Goal: Information Seeking & Learning: Learn about a topic

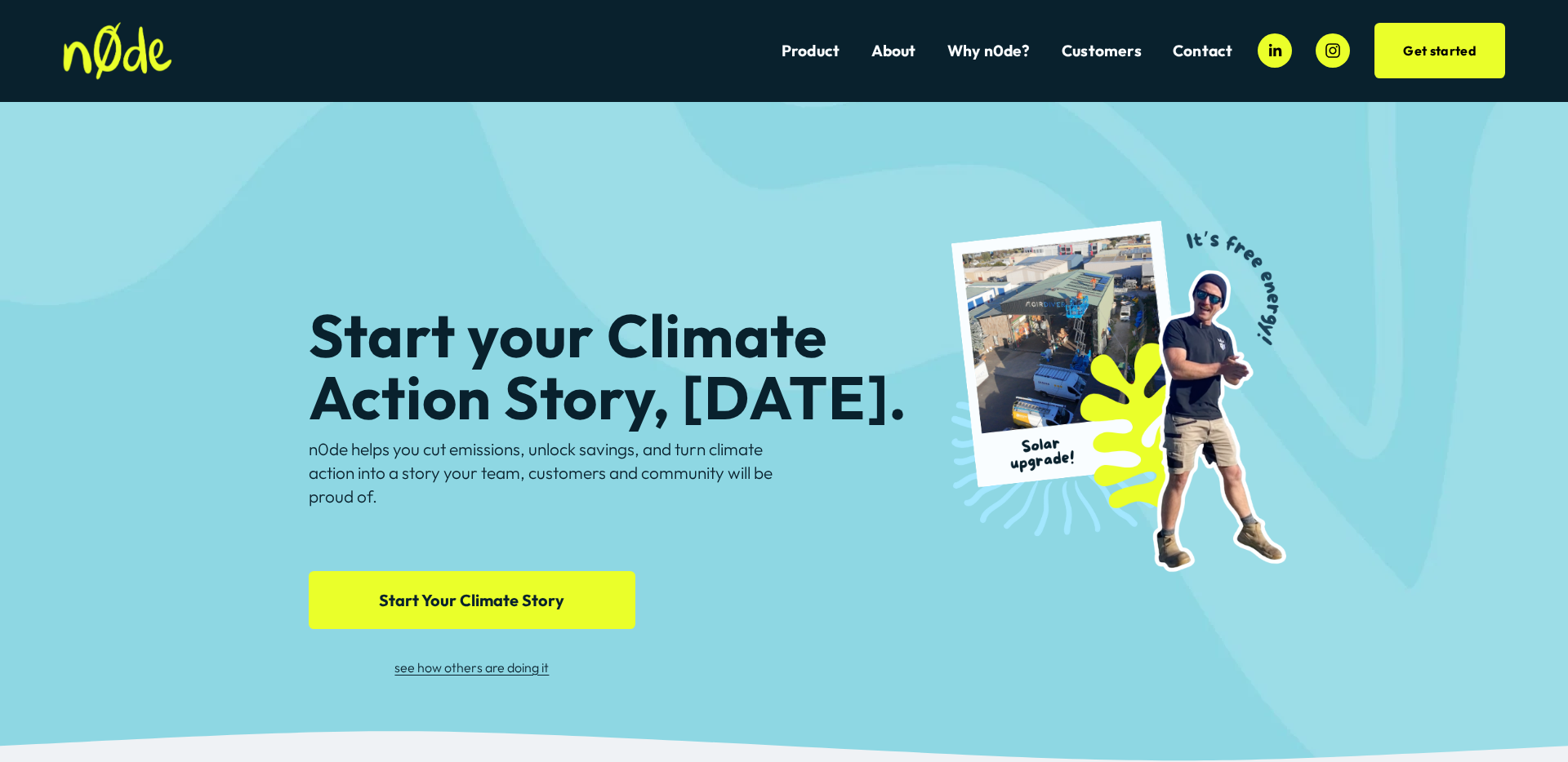
click at [806, 50] on link "Product" at bounding box center [810, 51] width 58 height 22
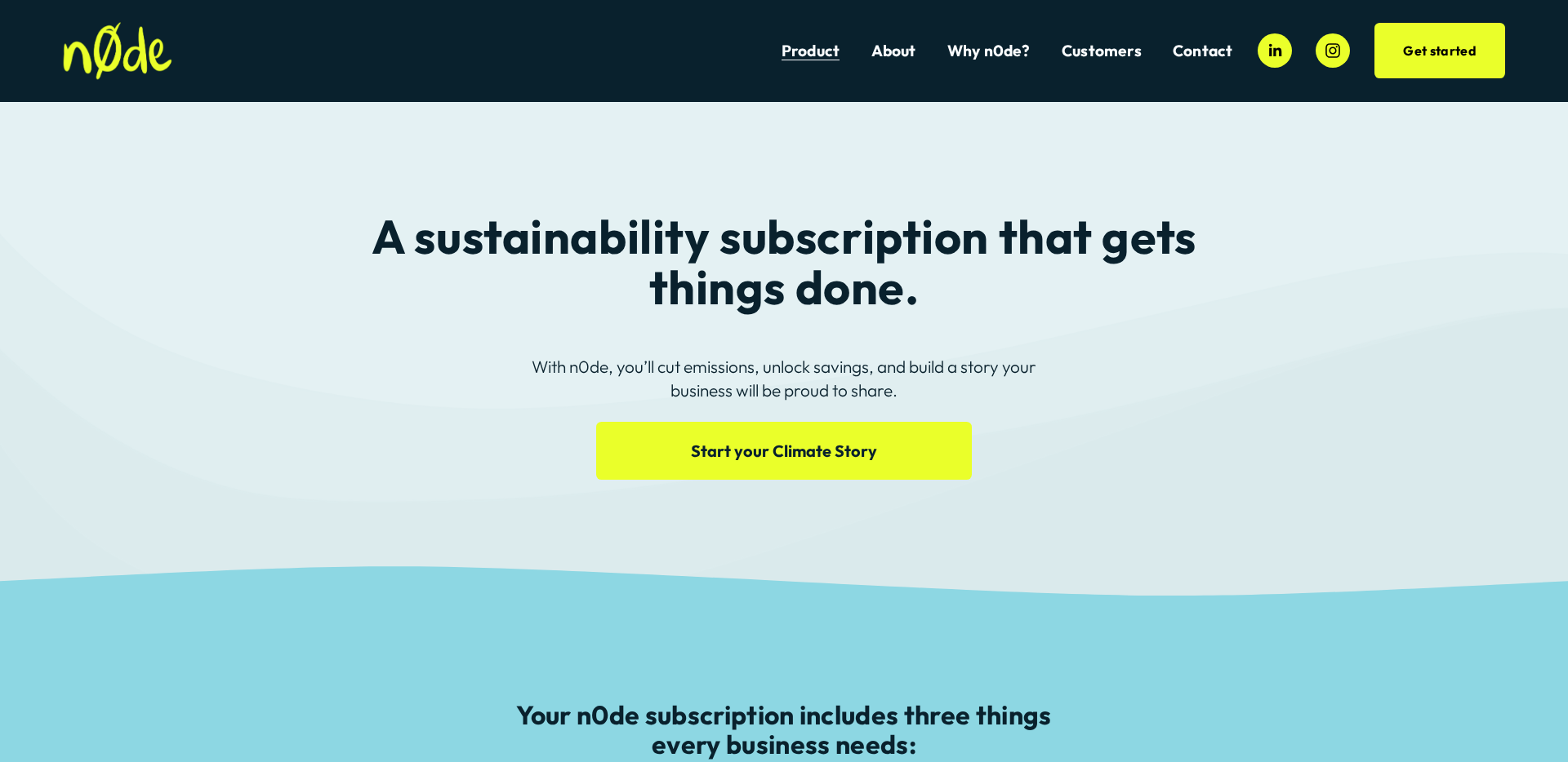
click at [1003, 47] on link "Why n0de?" at bounding box center [989, 51] width 83 height 22
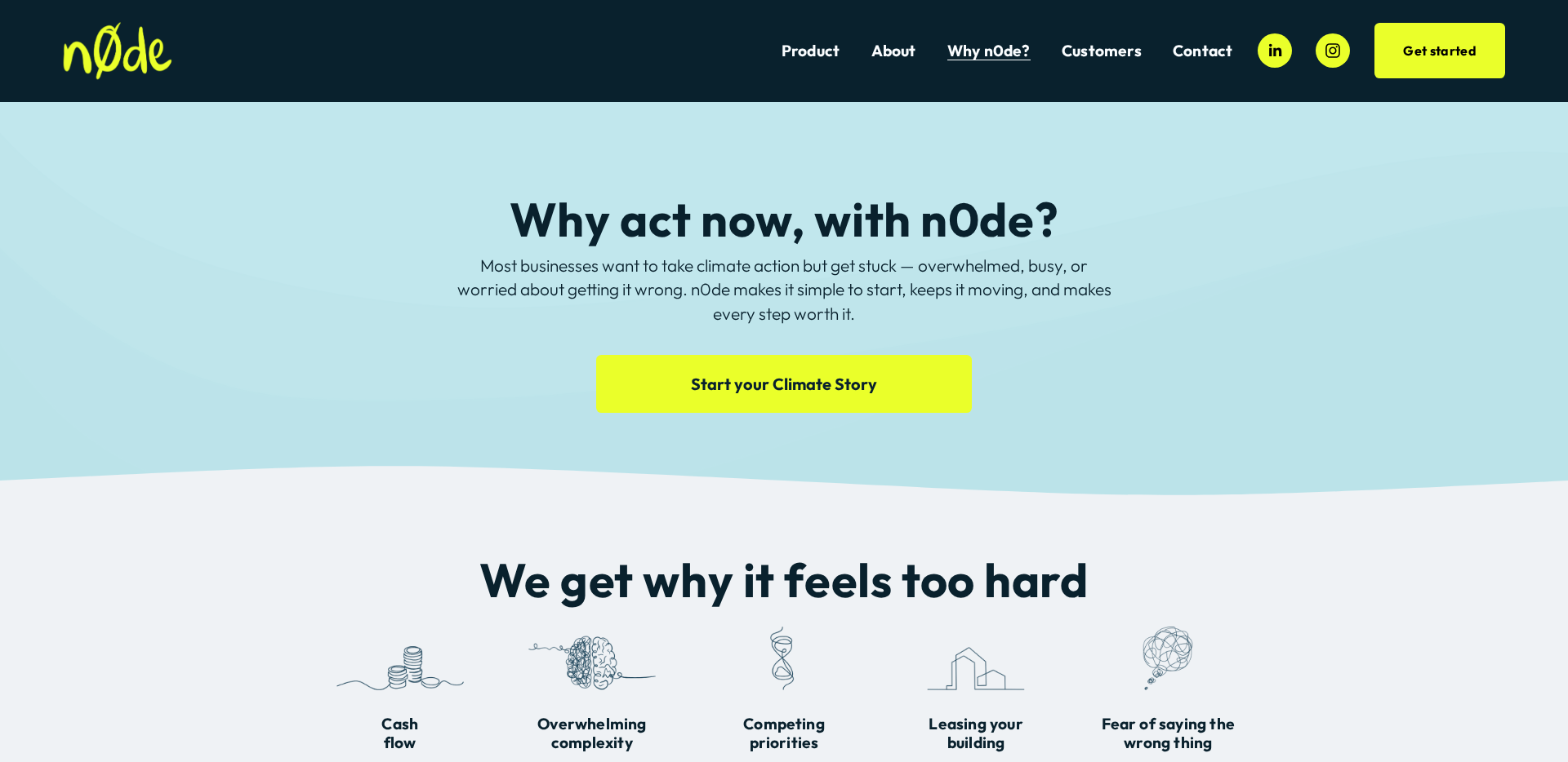
click at [795, 46] on link "Product" at bounding box center [810, 51] width 58 height 22
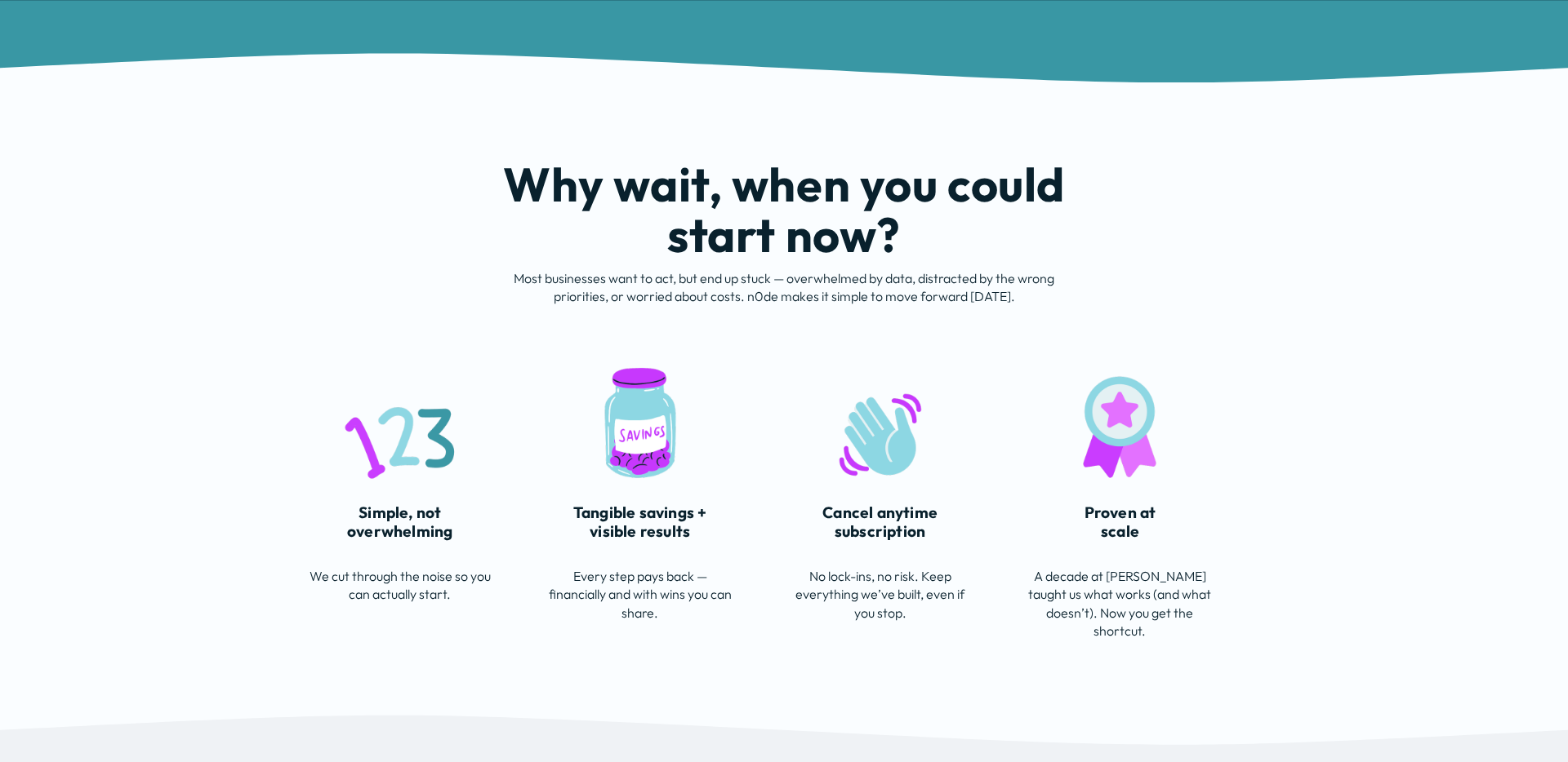
scroll to position [3327, 0]
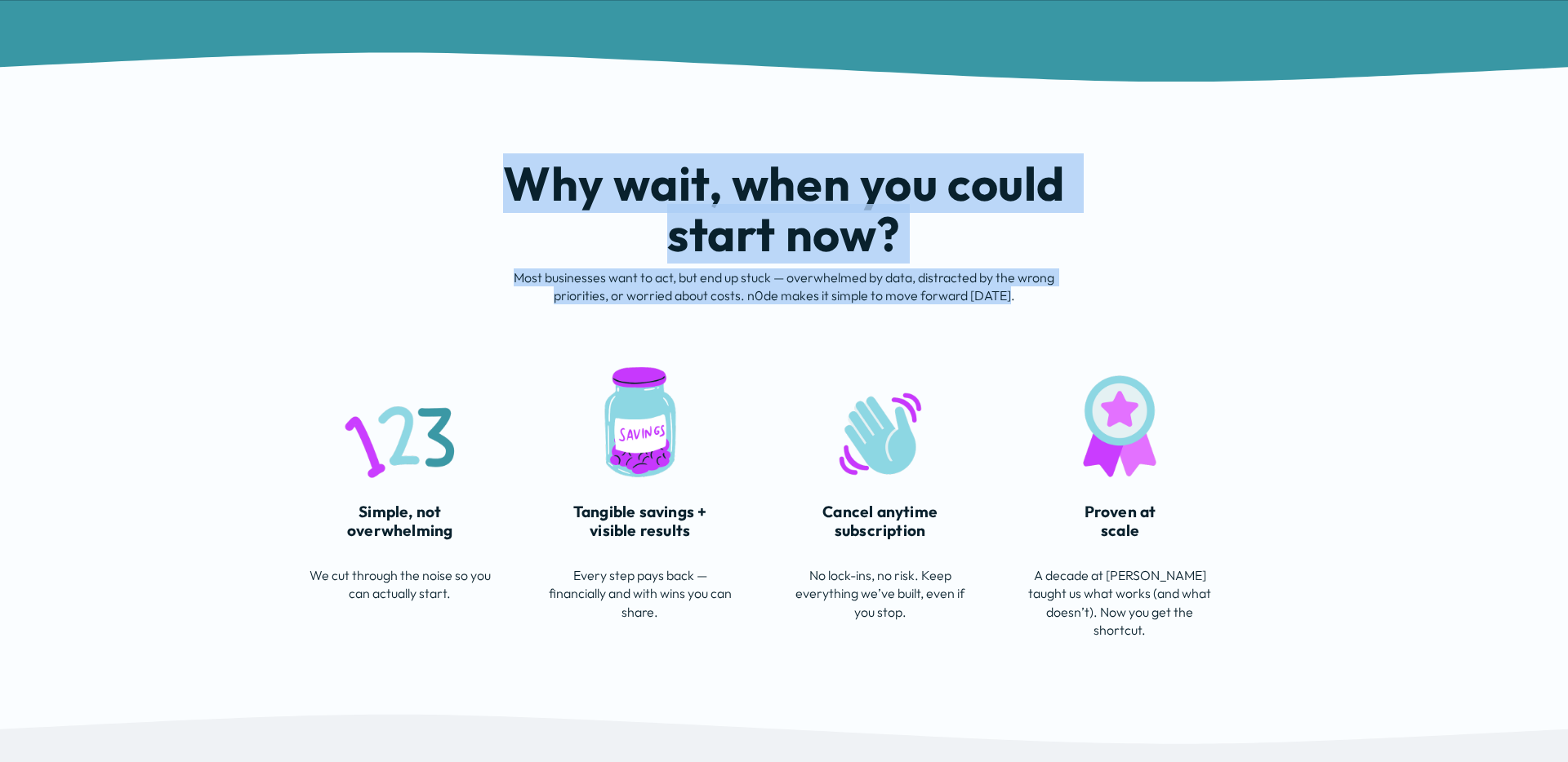
drag, startPoint x: 498, startPoint y: 177, endPoint x: 1061, endPoint y: 290, distance: 574.2
click at [1061, 290] on div "Why wait, when you could start now? Most businesses want to act, but end up stu…" at bounding box center [784, 397] width 1568 height 528
copy div "Why wait, when you could start now? Most businesses want to act, but end up stu…"
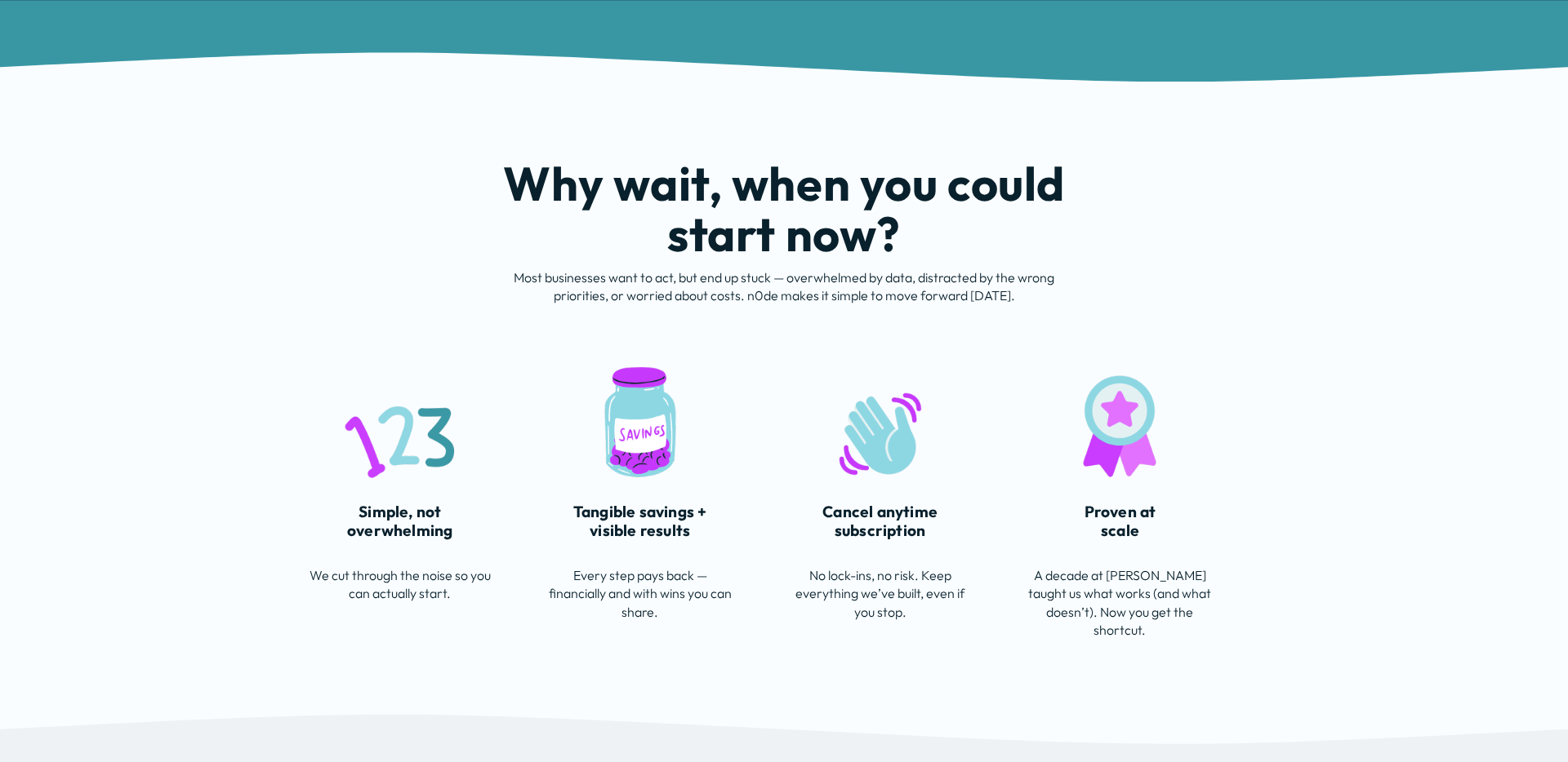
click at [841, 242] on h2 "Why wait, when you could start now?" at bounding box center [784, 209] width 567 height 101
drag, startPoint x: 361, startPoint y: 514, endPoint x: 461, endPoint y: 531, distance: 101.4
click at [461, 531] on h4 "Simple, not overwhelming" at bounding box center [400, 522] width 183 height 38
copy h4 "Simple, not overwhelming"
drag, startPoint x: 461, startPoint y: 604, endPoint x: 295, endPoint y: 573, distance: 168.9
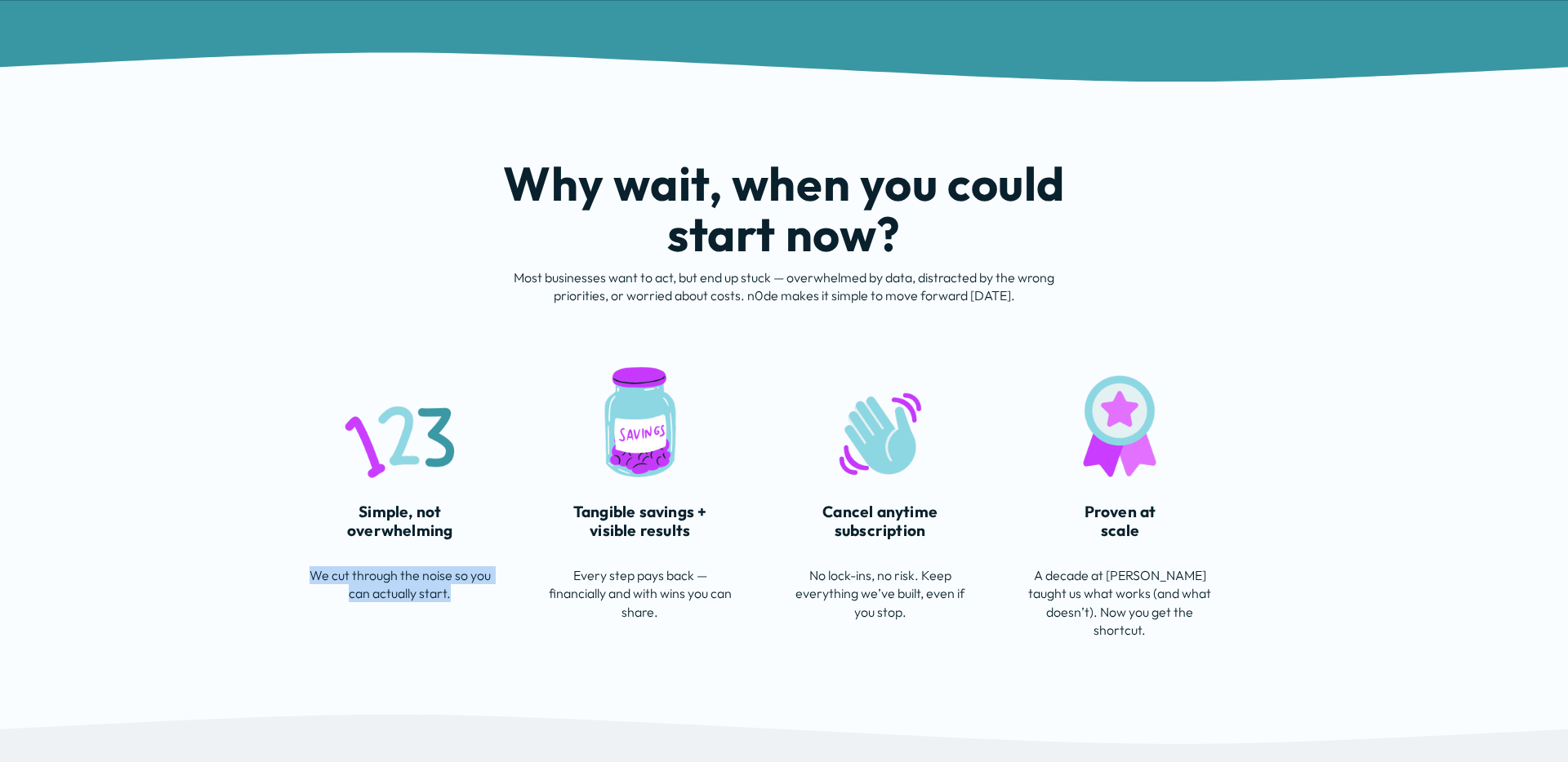
click at [295, 573] on div "Why wait, when you could start now? Most businesses want to act, but end up stu…" at bounding box center [784, 397] width 1568 height 528
copy p "We cut through the noise so you can actually start."
click at [653, 493] on div at bounding box center [640, 414] width 159 height 159
drag, startPoint x: 695, startPoint y: 534, endPoint x: 573, endPoint y: 513, distance: 123.8
click at [573, 513] on h4 "Tangible savings + visible results" at bounding box center [640, 522] width 183 height 38
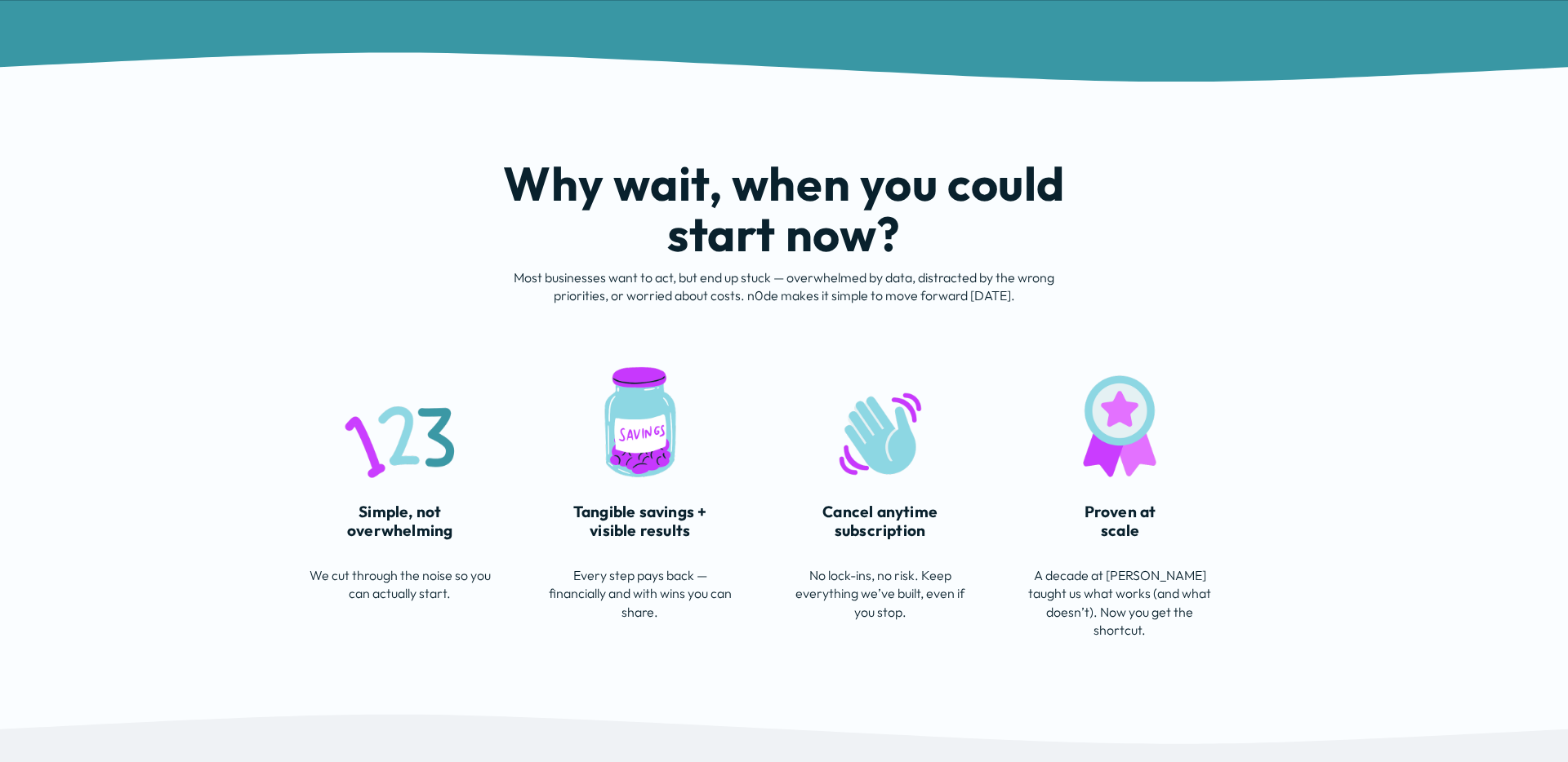
click at [573, 512] on h4 "Tangible savings + visible results" at bounding box center [640, 522] width 183 height 38
drag, startPoint x: 610, startPoint y: 510, endPoint x: 732, endPoint y: 524, distance: 122.8
click at [728, 524] on h4 "Tangible savings + visible results" at bounding box center [640, 522] width 183 height 38
copy h4 "Tangible savings + visible results"
drag, startPoint x: 720, startPoint y: 589, endPoint x: 693, endPoint y: 600, distance: 29.2
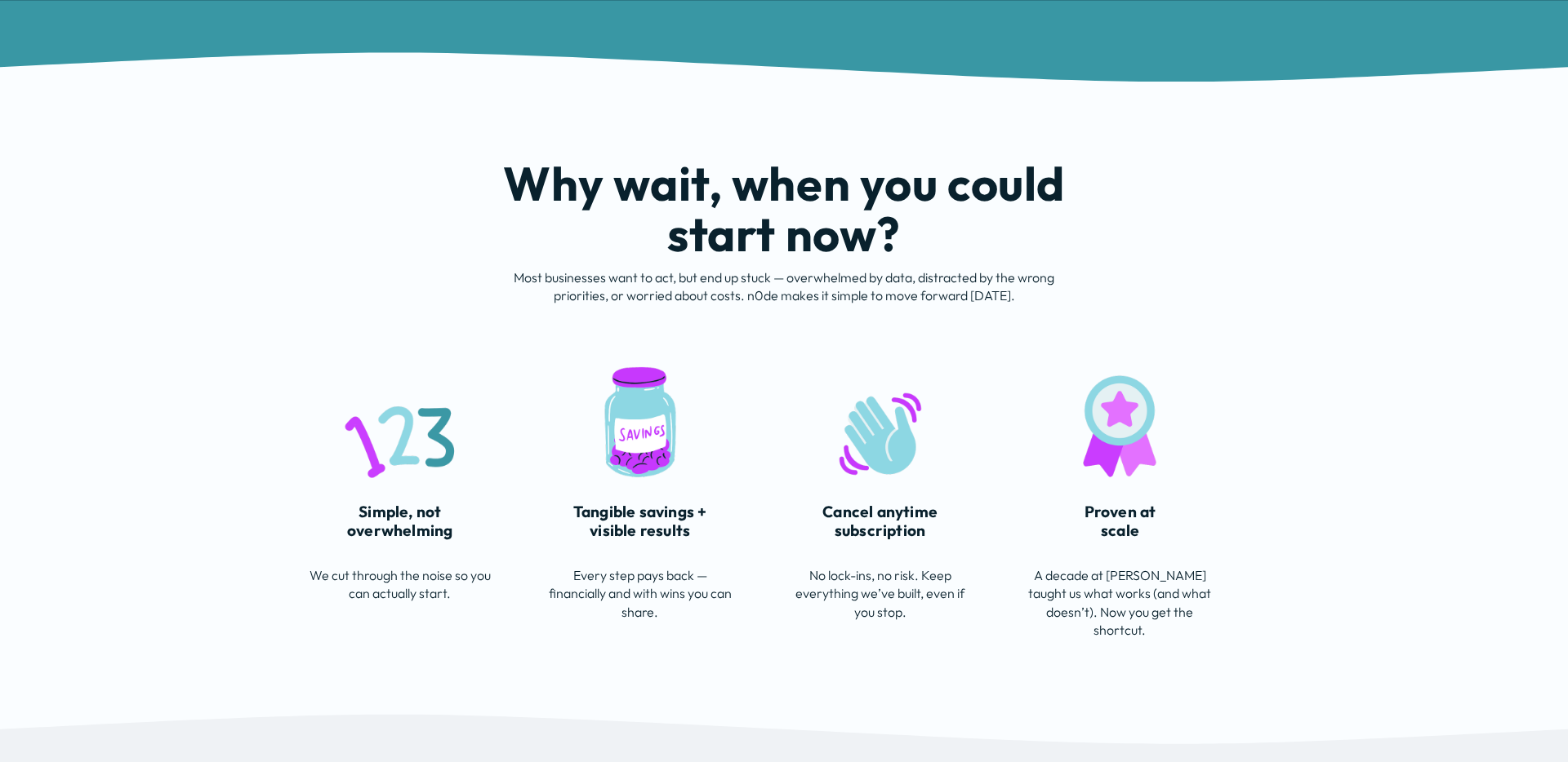
click at [719, 589] on p "Every step pays back — financially and with wins you can share." at bounding box center [640, 593] width 183 height 55
drag, startPoint x: 634, startPoint y: 609, endPoint x: 545, endPoint y: 575, distance: 95.3
click at [545, 574] on div "Why wait, when you could start now? Most businesses want to act, but end up stu…" at bounding box center [784, 397] width 1568 height 528
copy p "Every step pays back — financially and with wins you can share."
click at [872, 515] on h4 "Cancel anytime subscription" at bounding box center [881, 522] width 183 height 38
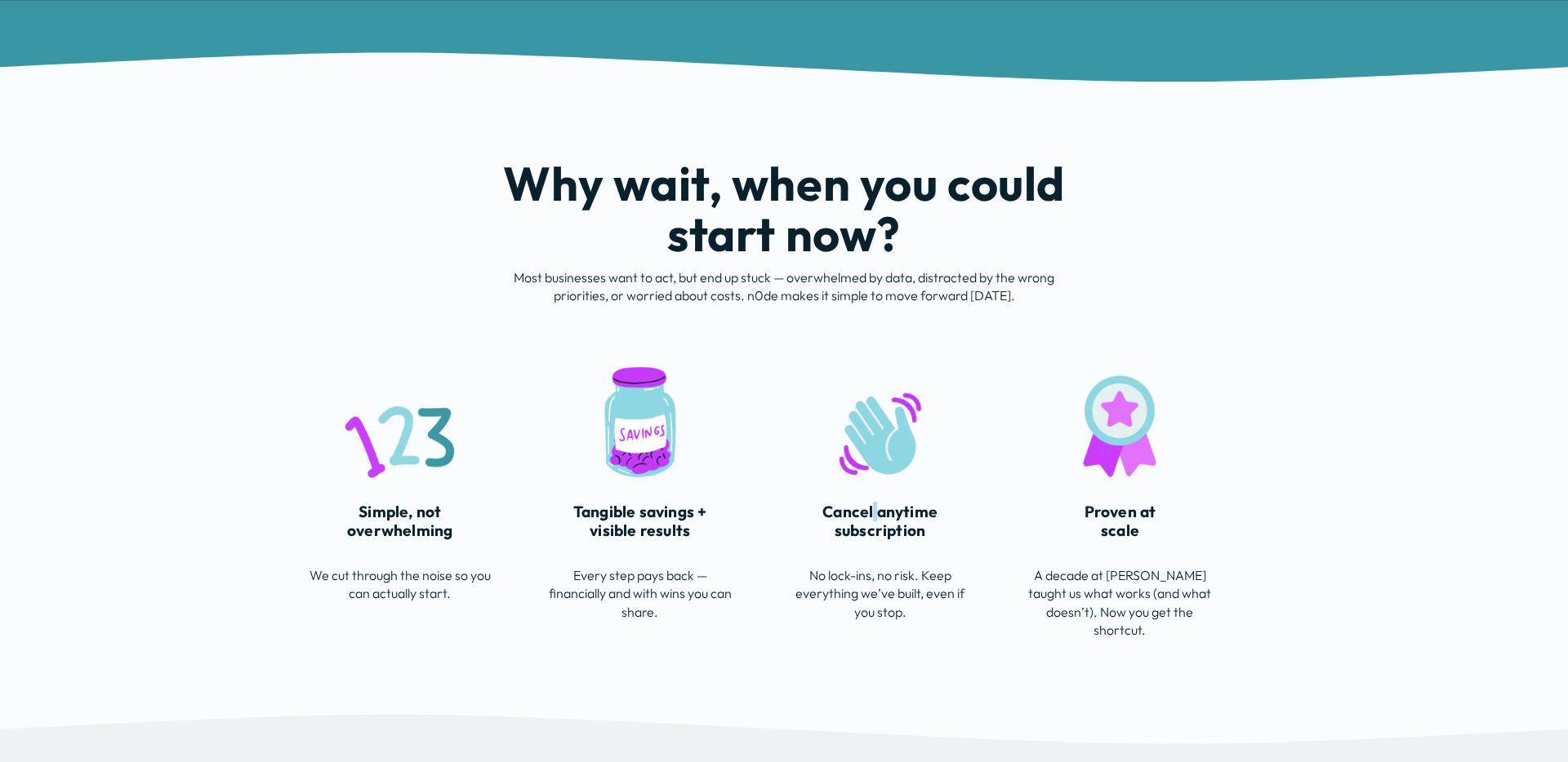
click at [872, 515] on h4 "Cancel anytime subscription" at bounding box center [881, 522] width 183 height 38
copy h4 "Cancel anytime subscription"
drag, startPoint x: 956, startPoint y: 593, endPoint x: 941, endPoint y: 606, distance: 19.8
click at [955, 593] on p "No lock-ins, no risk. Keep everything we’ve built, even if you stop." at bounding box center [881, 593] width 183 height 55
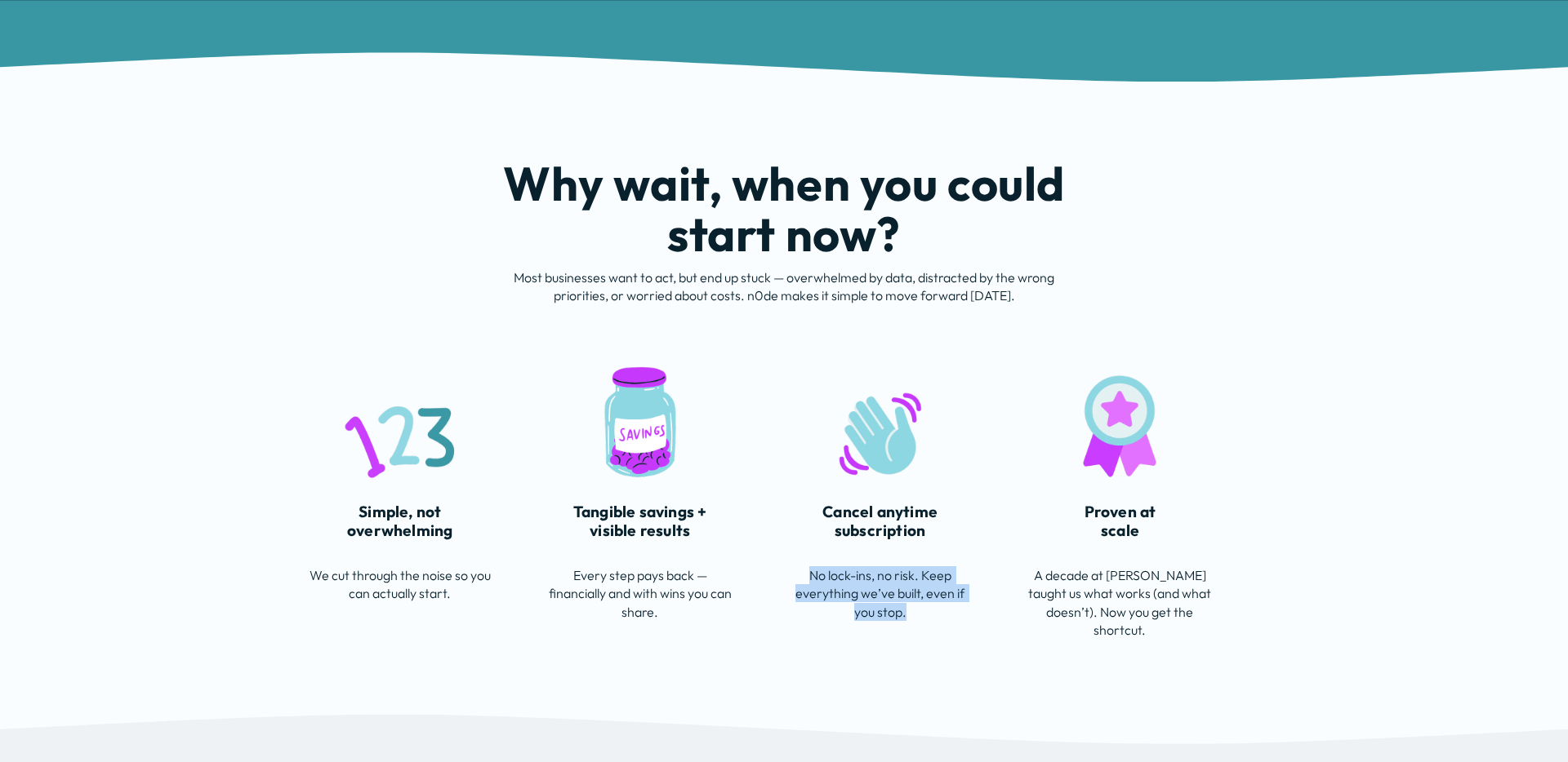
drag, startPoint x: 932, startPoint y: 610, endPoint x: 785, endPoint y: 577, distance: 150.7
click at [786, 576] on div "Why wait, when you could start now? Most businesses want to act, but end up stu…" at bounding box center [784, 397] width 1568 height 528
copy p "No lock-ins, no risk. Keep everything we’ve built, even if you stop."
click at [1134, 562] on div "Proven at scale A decade at Monash taught us what works (and what doesn’t). Now…" at bounding box center [1119, 571] width 183 height 136
drag, startPoint x: 1119, startPoint y: 529, endPoint x: 1064, endPoint y: 512, distance: 57.6
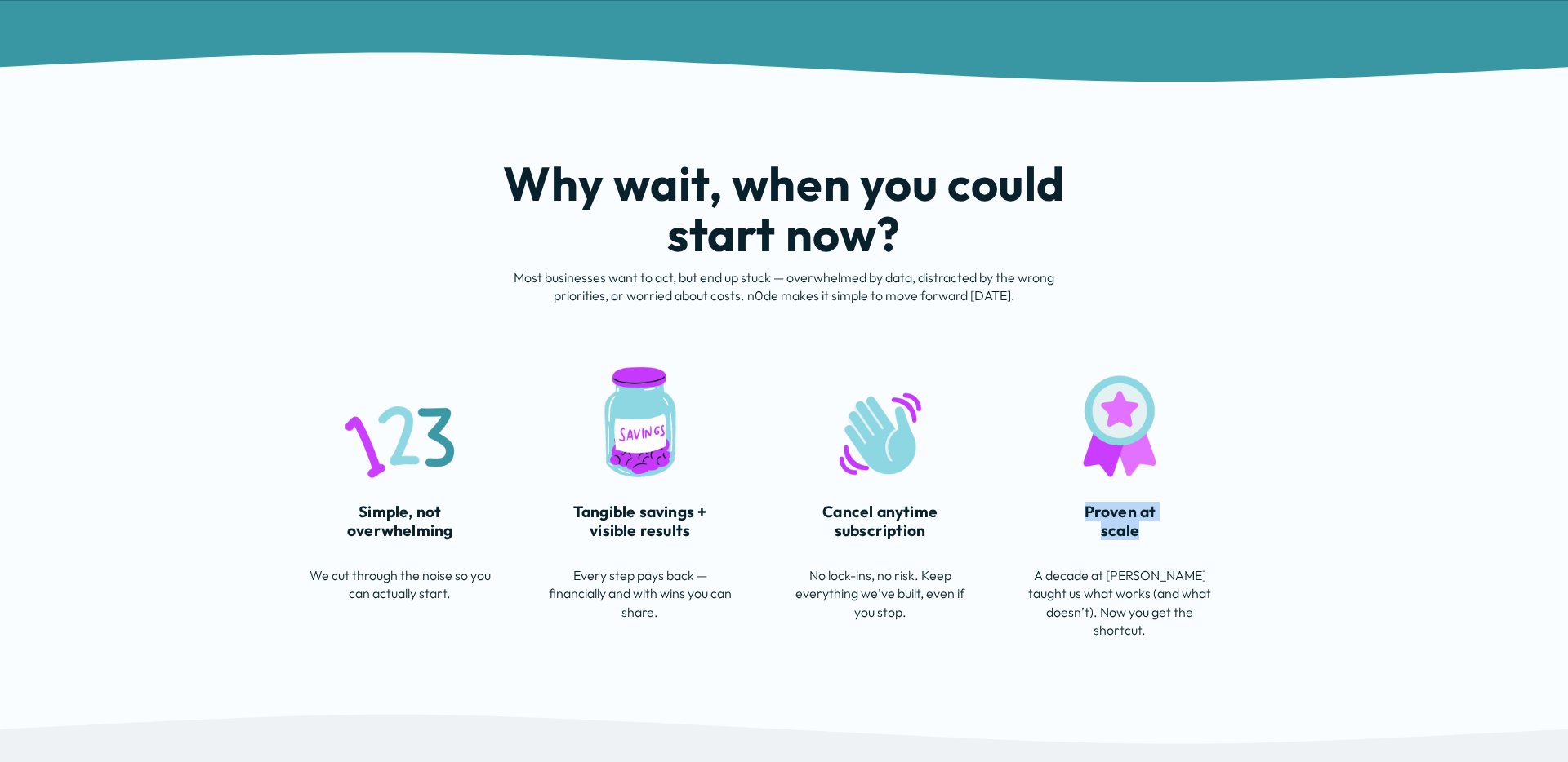
click at [1064, 511] on h4 "Proven at scale" at bounding box center [1119, 522] width 183 height 38
copy h4 "Proven at scale"
click at [1168, 620] on p "A decade at Monash taught us what works (and what doesn’t). Now you get the sho…" at bounding box center [1119, 603] width 183 height 74
click at [1167, 610] on p "A decade at Monash taught us what works (and what doesn’t). Now you get the sho…" at bounding box center [1119, 603] width 183 height 74
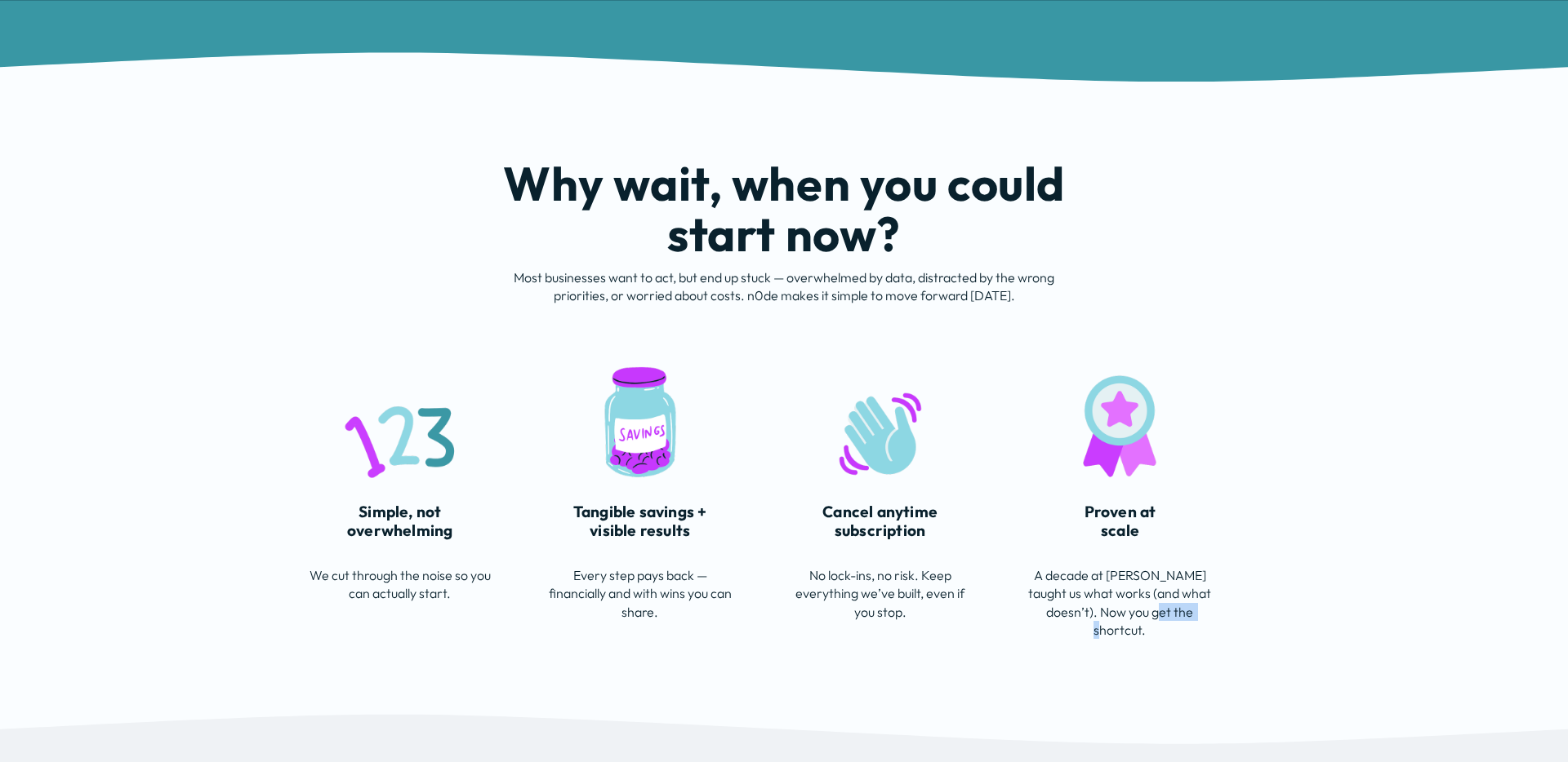
click at [1167, 610] on p "A decade at Monash taught us what works (and what doesn’t). Now you get the sho…" at bounding box center [1119, 603] width 183 height 74
copy article "A decade at Monash taught us what works (and what doesn’t). Now you get the sho…"
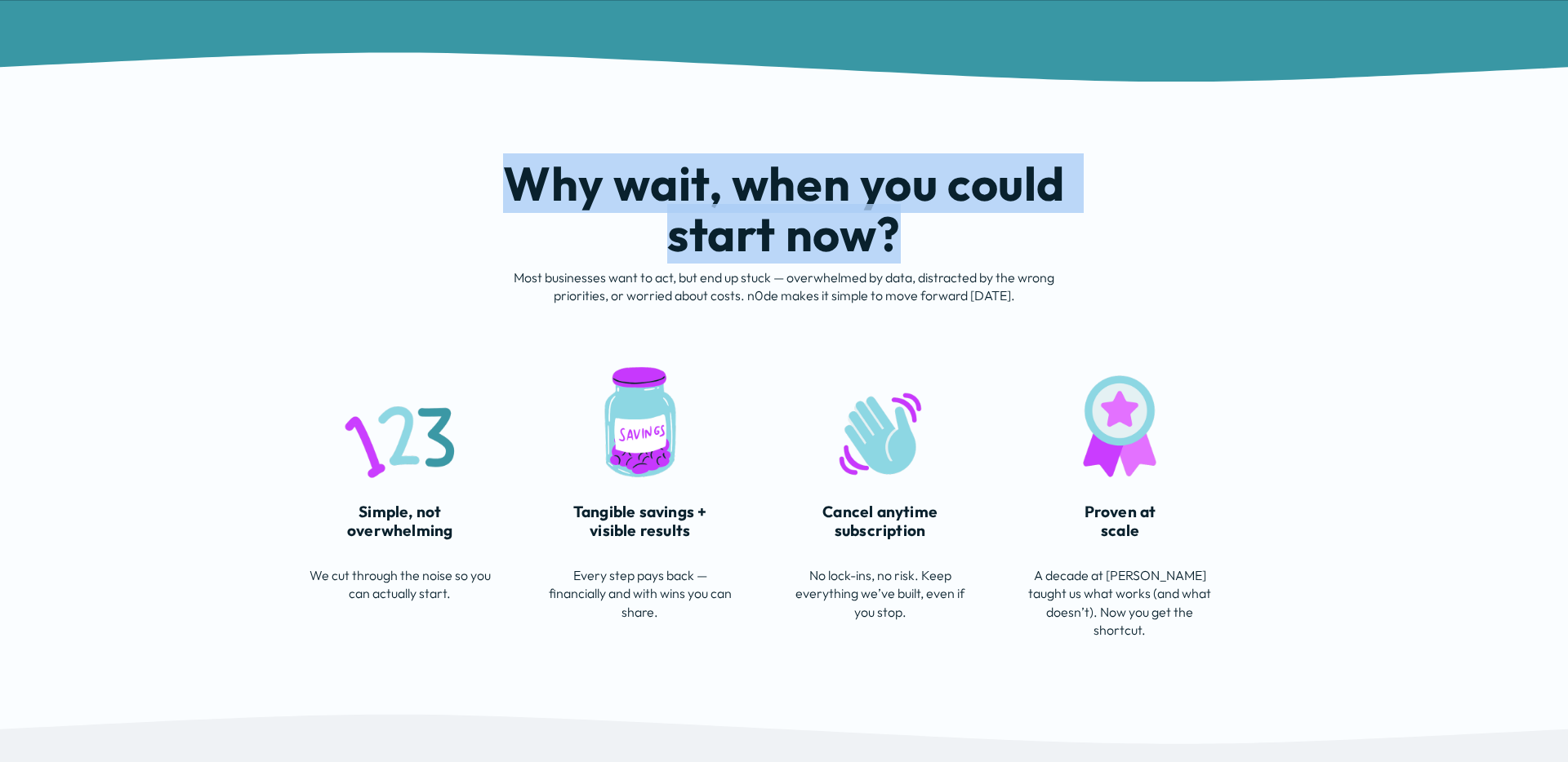
drag, startPoint x: 916, startPoint y: 229, endPoint x: 516, endPoint y: 160, distance: 405.9
click at [521, 160] on h2 "Why wait, when you could start now?" at bounding box center [784, 209] width 567 height 101
copy h2 "Why wait, when you could start now?"
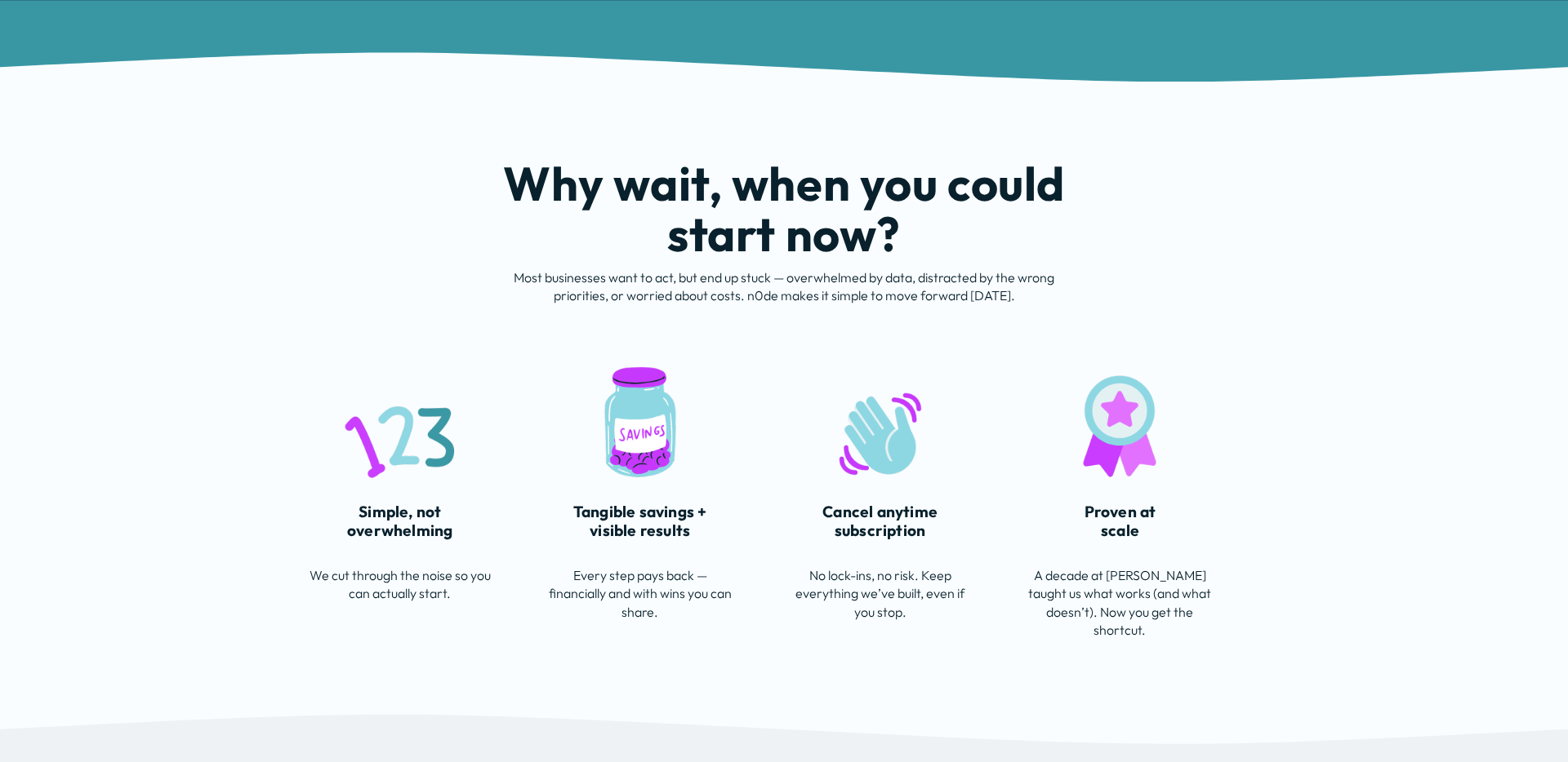
click at [714, 208] on h2 "Why wait, when you could start now?" at bounding box center [784, 209] width 567 height 101
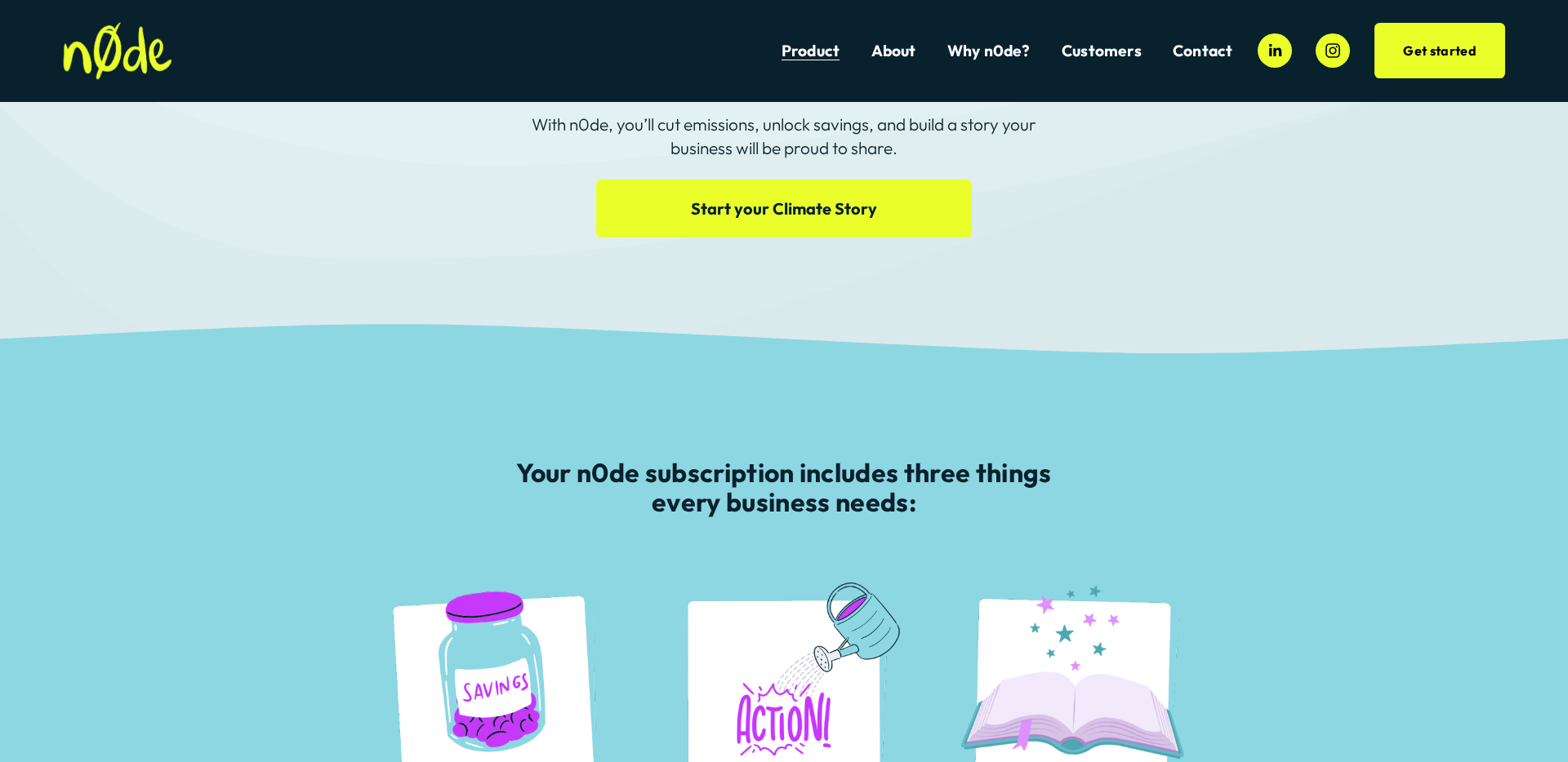
scroll to position [245, 0]
